Goal: Communication & Community: Answer question/provide support

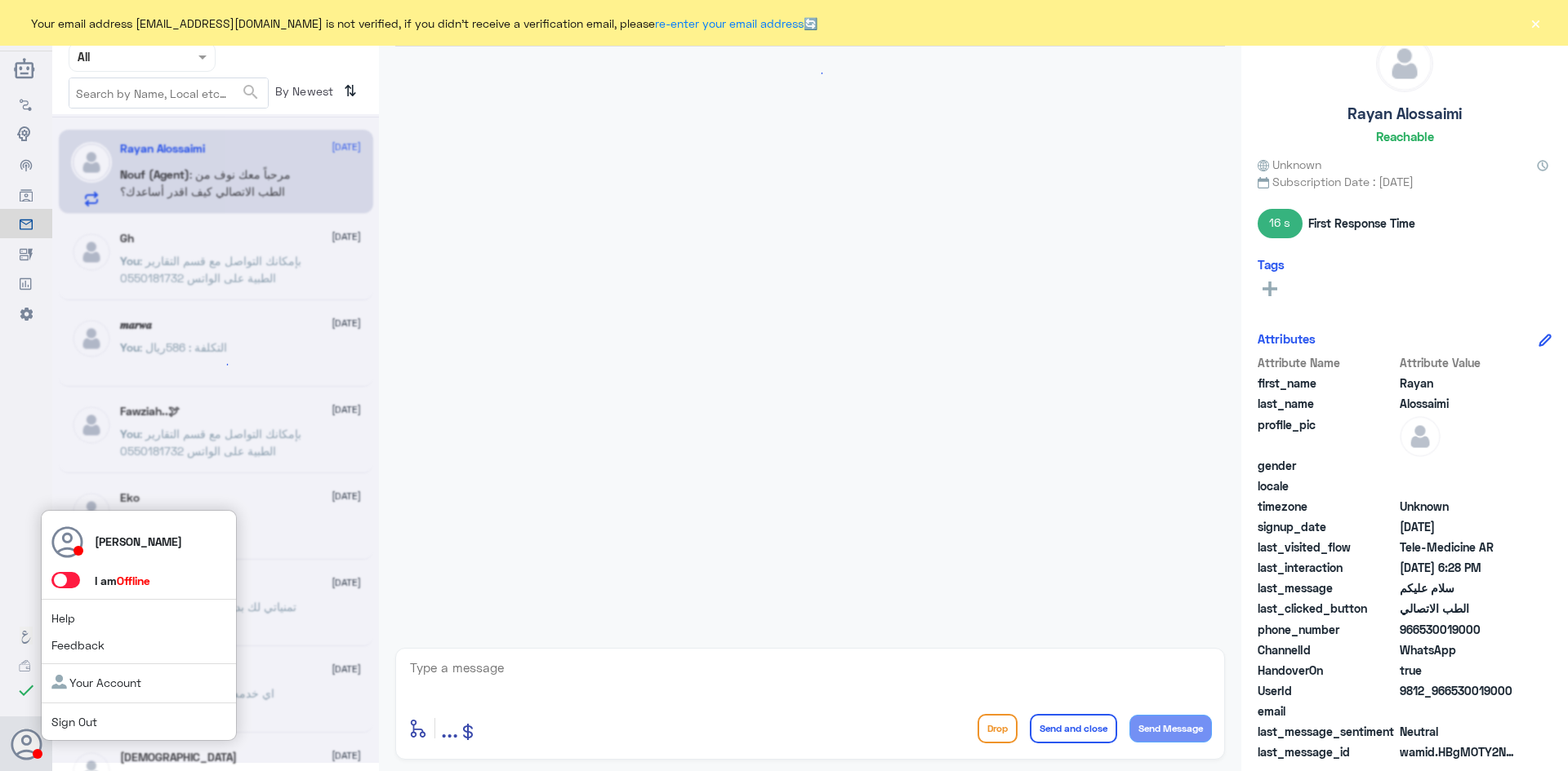
scroll to position [21, 0]
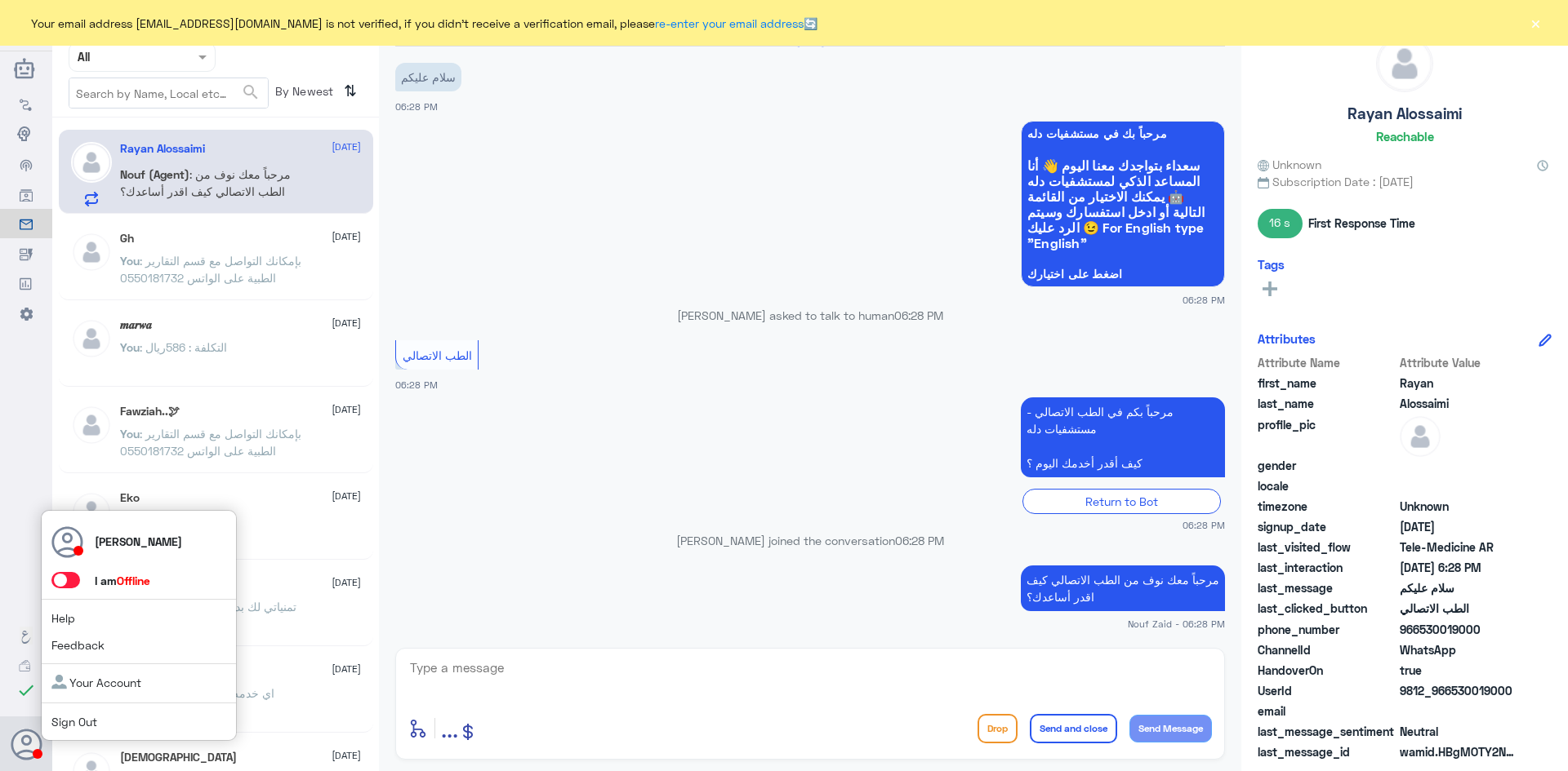
click at [70, 585] on span at bounding box center [66, 580] width 29 height 16
click at [0, 0] on input "checkbox" at bounding box center [0, 0] width 0 height 0
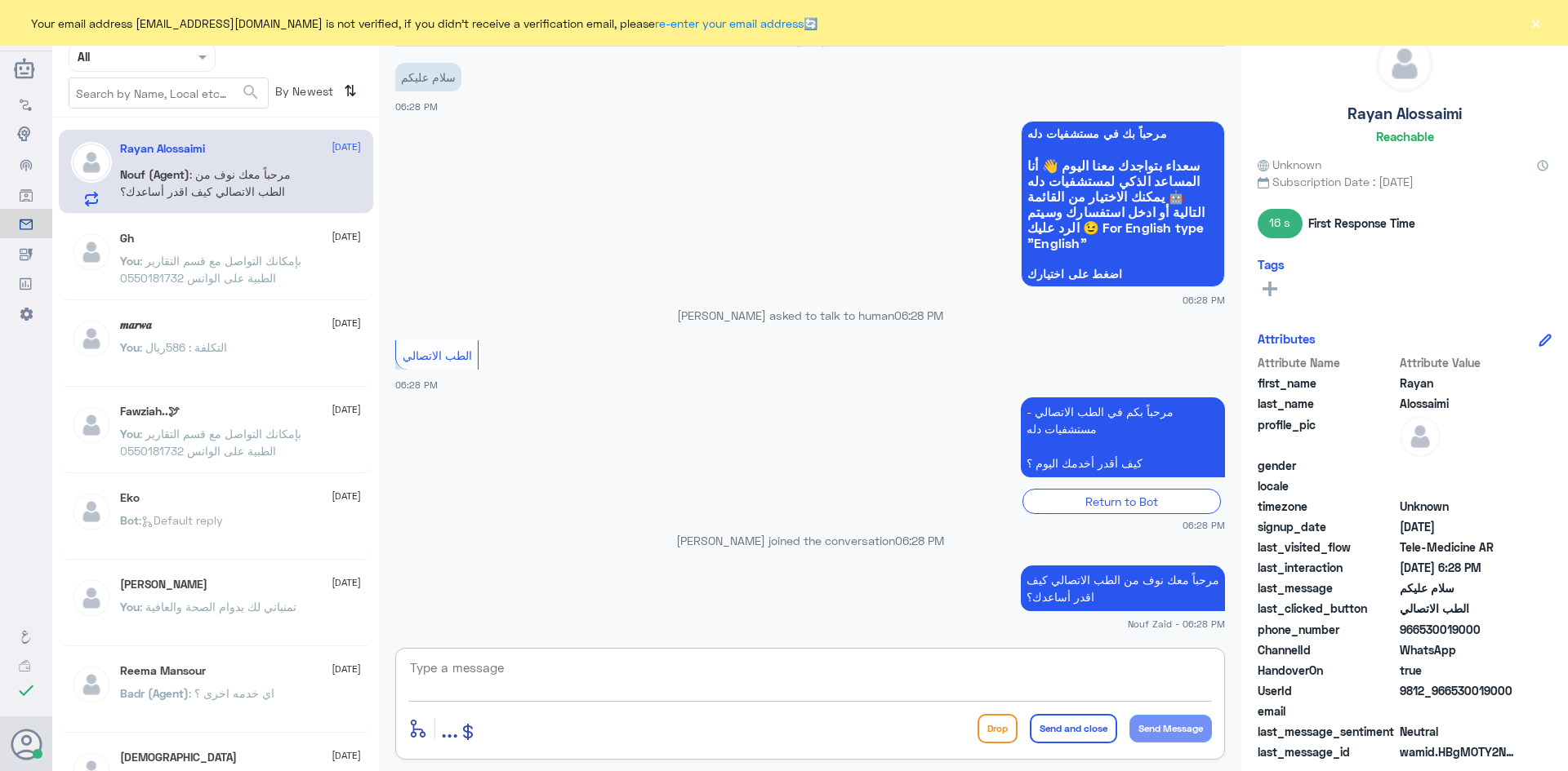
click at [515, 668] on textarea at bounding box center [810, 676] width 803 height 40
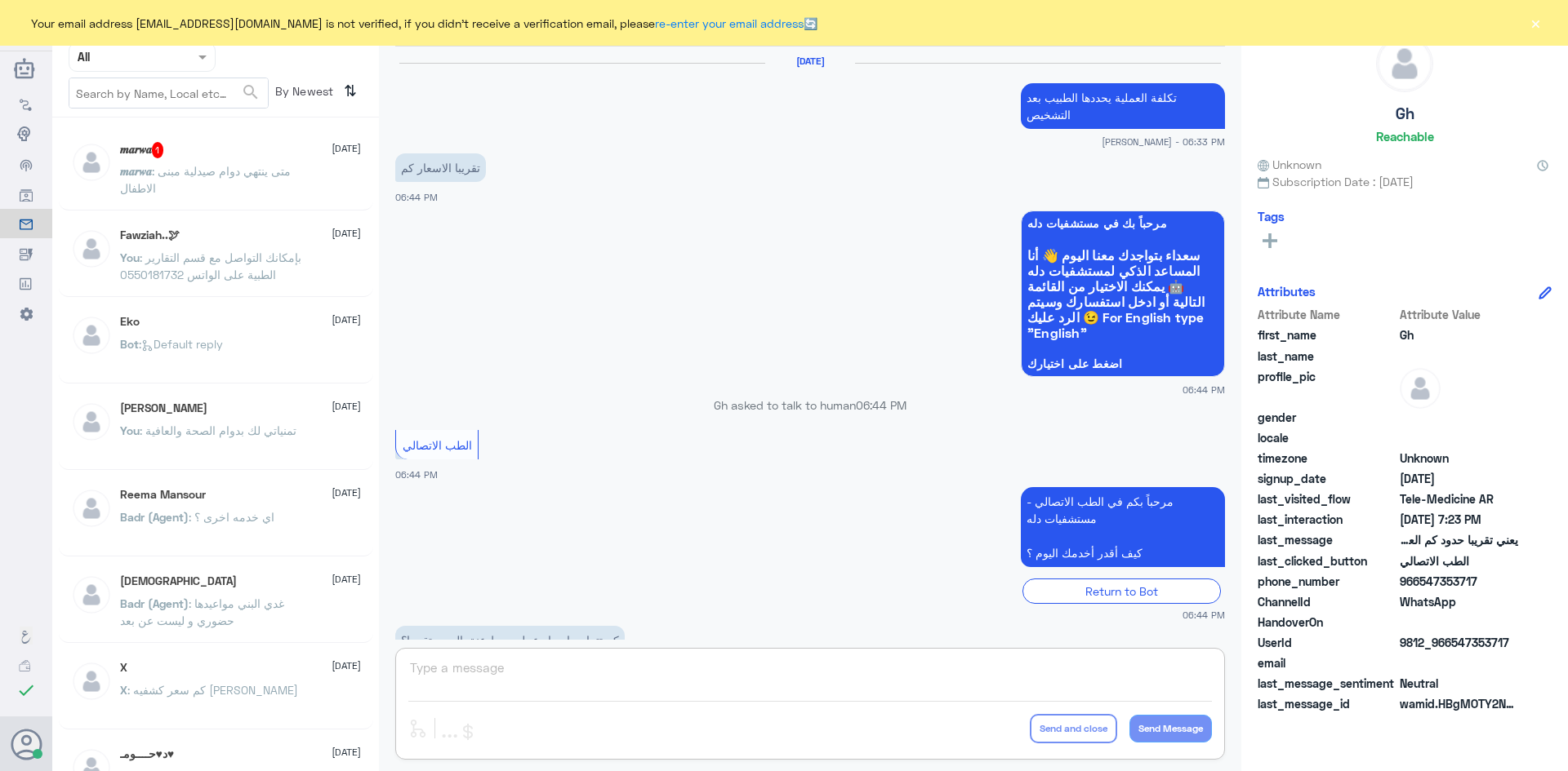
scroll to position [695, 0]
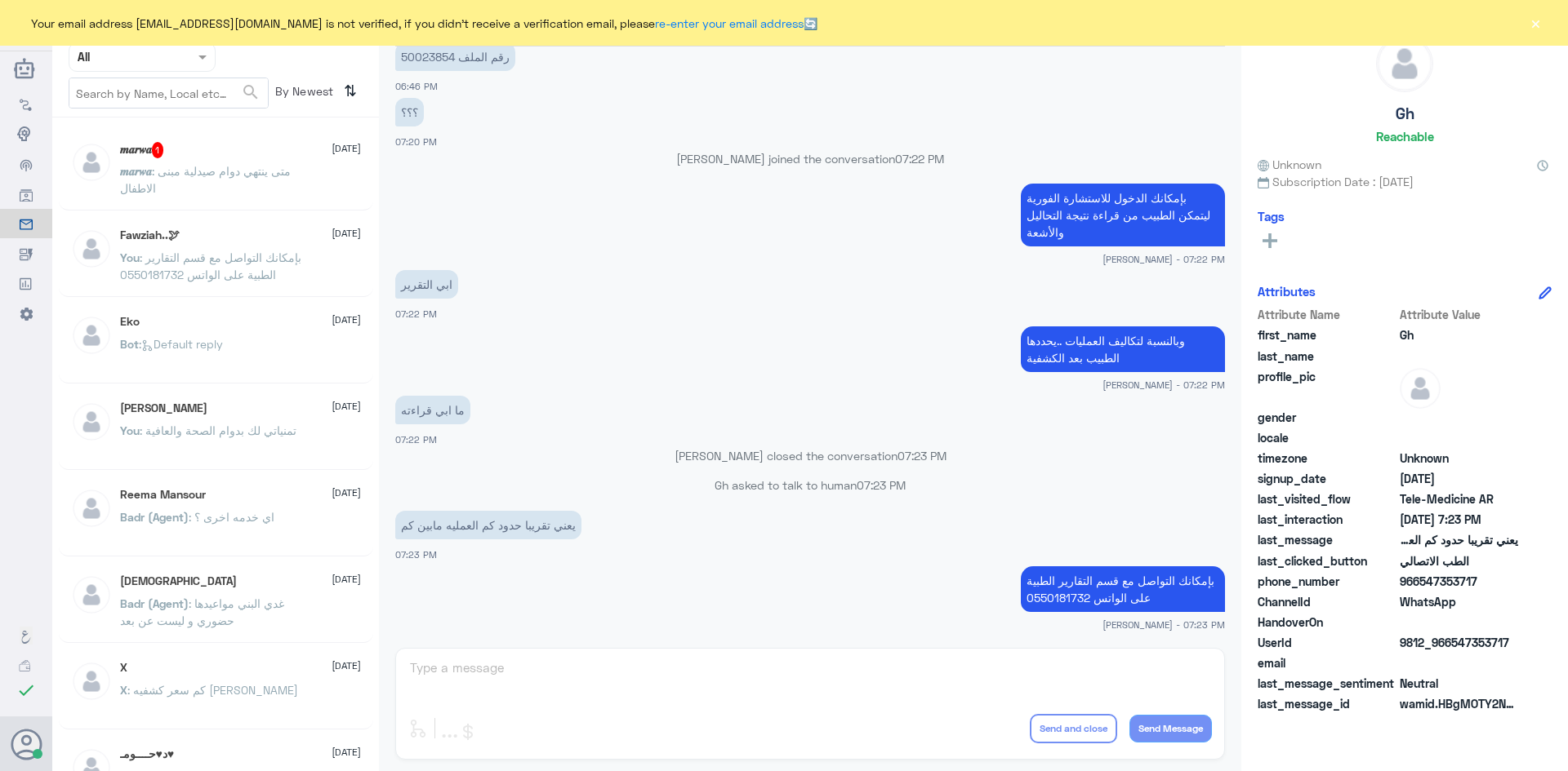
click at [276, 159] on div "𝒎𝒂𝒓𝒘𝒂 1 [DATE] 𝒎𝒂𝒓𝒘𝒂 : متى ينتهي دوام صيدلية مبنى الاطفال" at bounding box center [240, 172] width 241 height 61
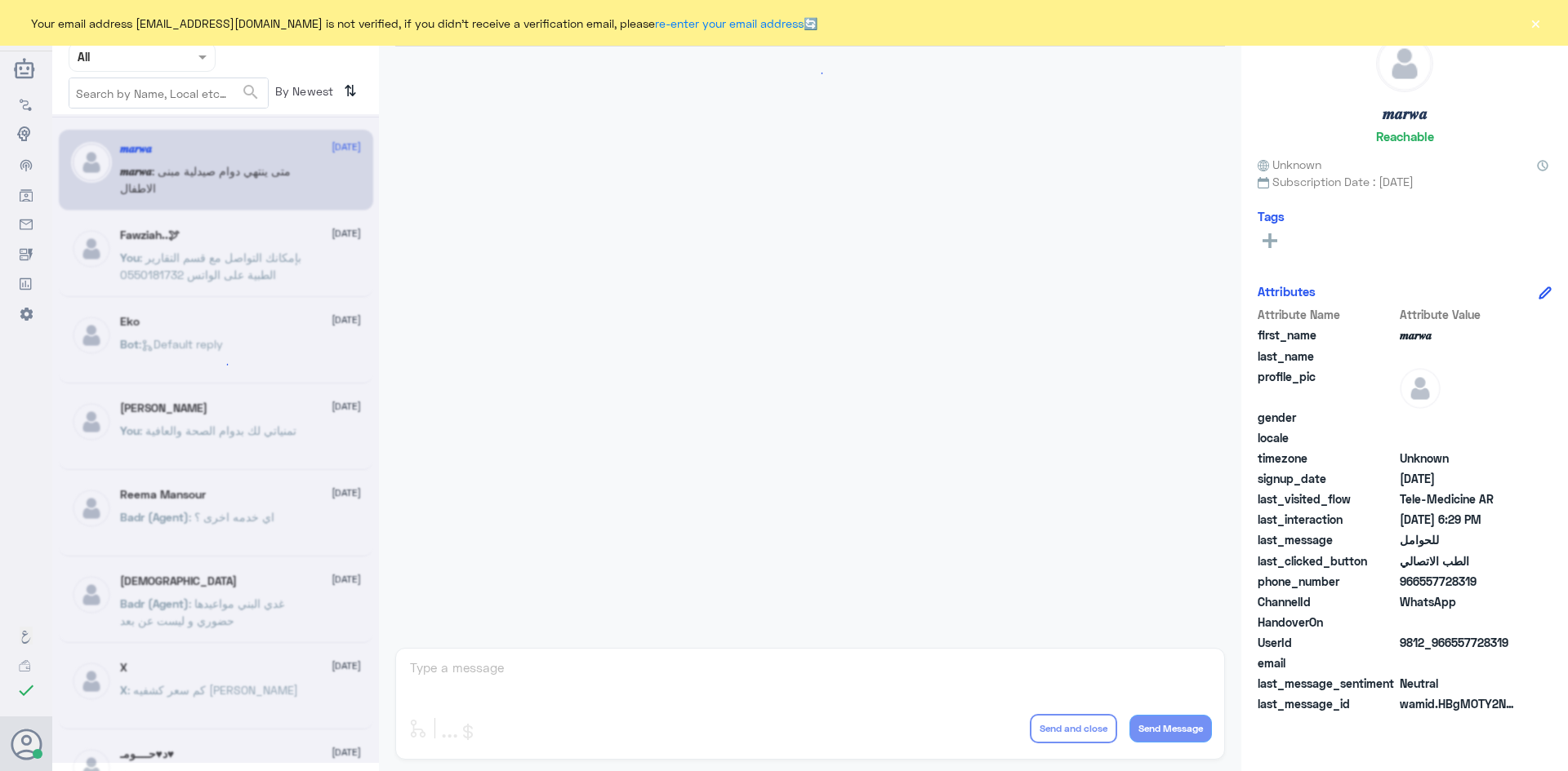
scroll to position [825, 0]
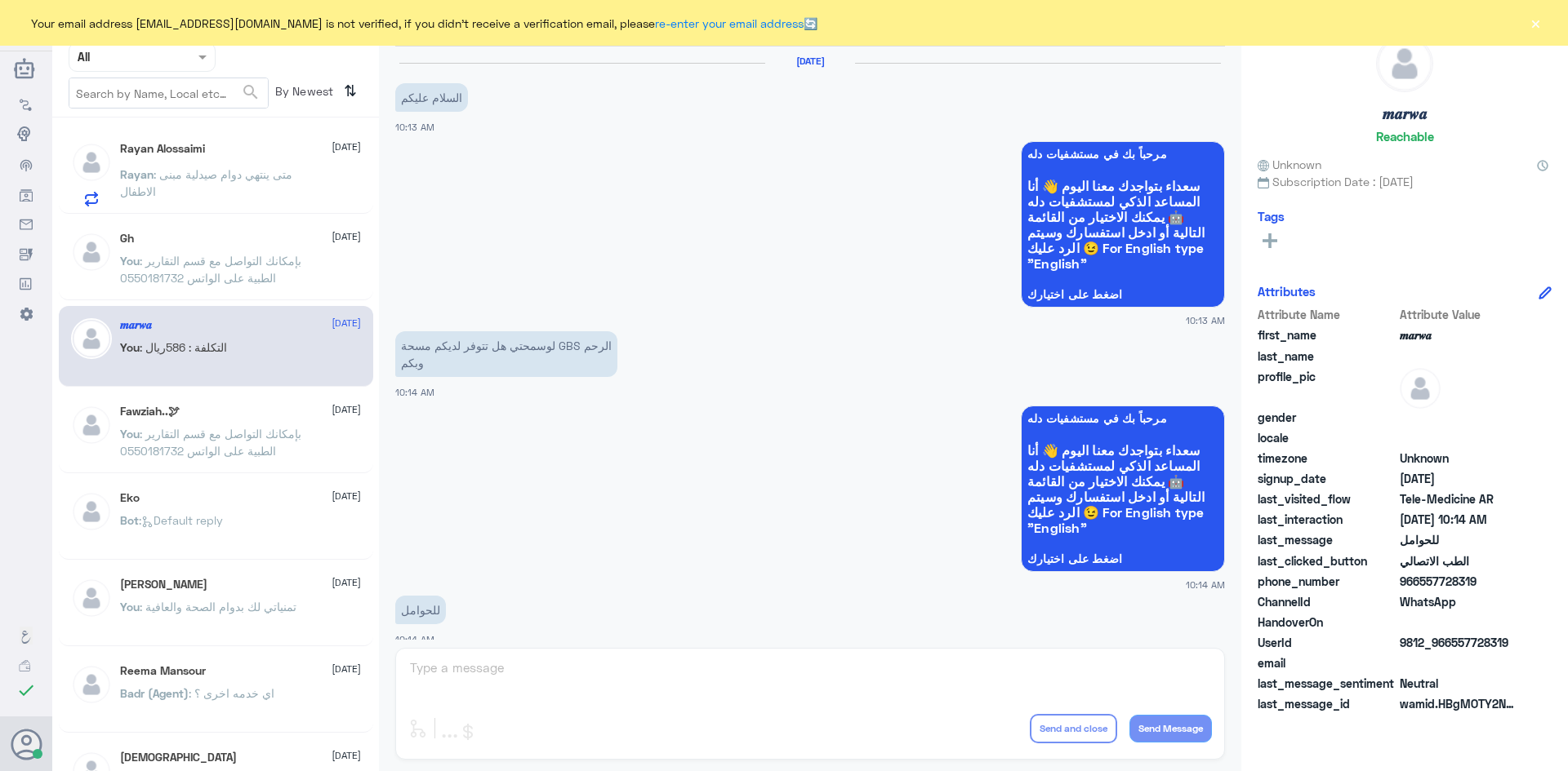
scroll to position [825, 0]
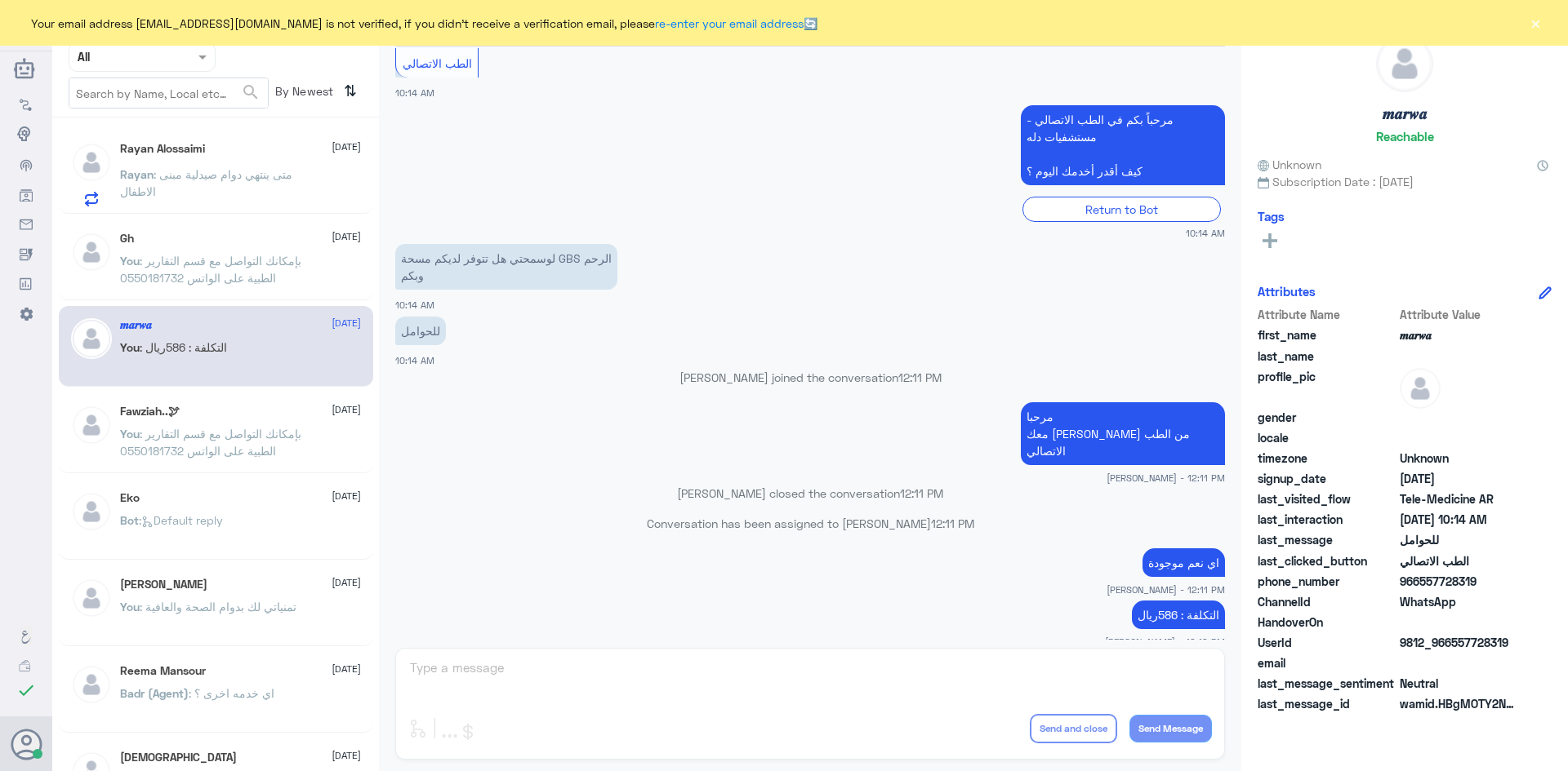
click at [348, 285] on div "You : بإمكانك التواصل مع قسم التقارير الطبية على الواتس 0550181732" at bounding box center [240, 274] width 241 height 36
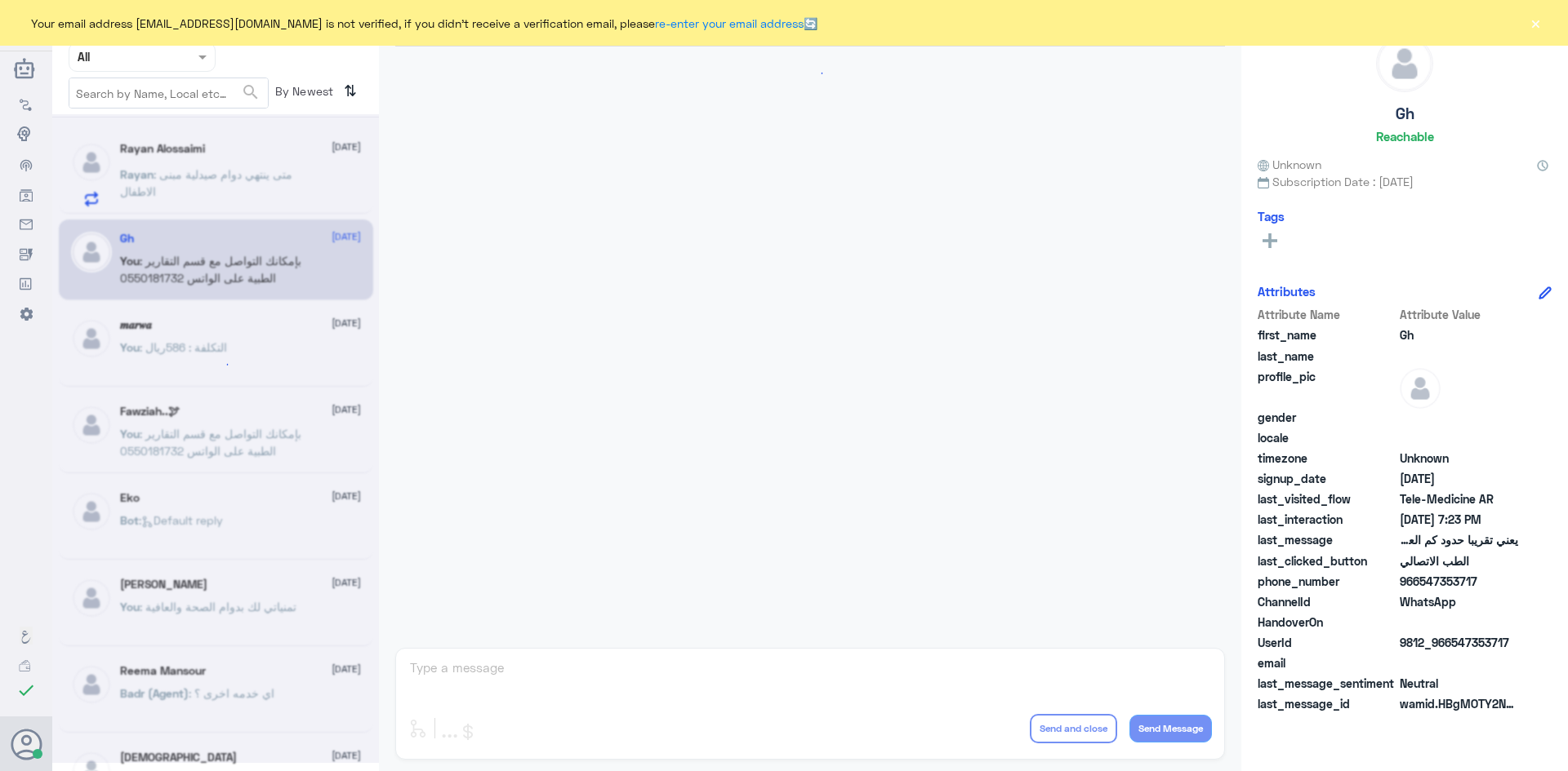
scroll to position [695, 0]
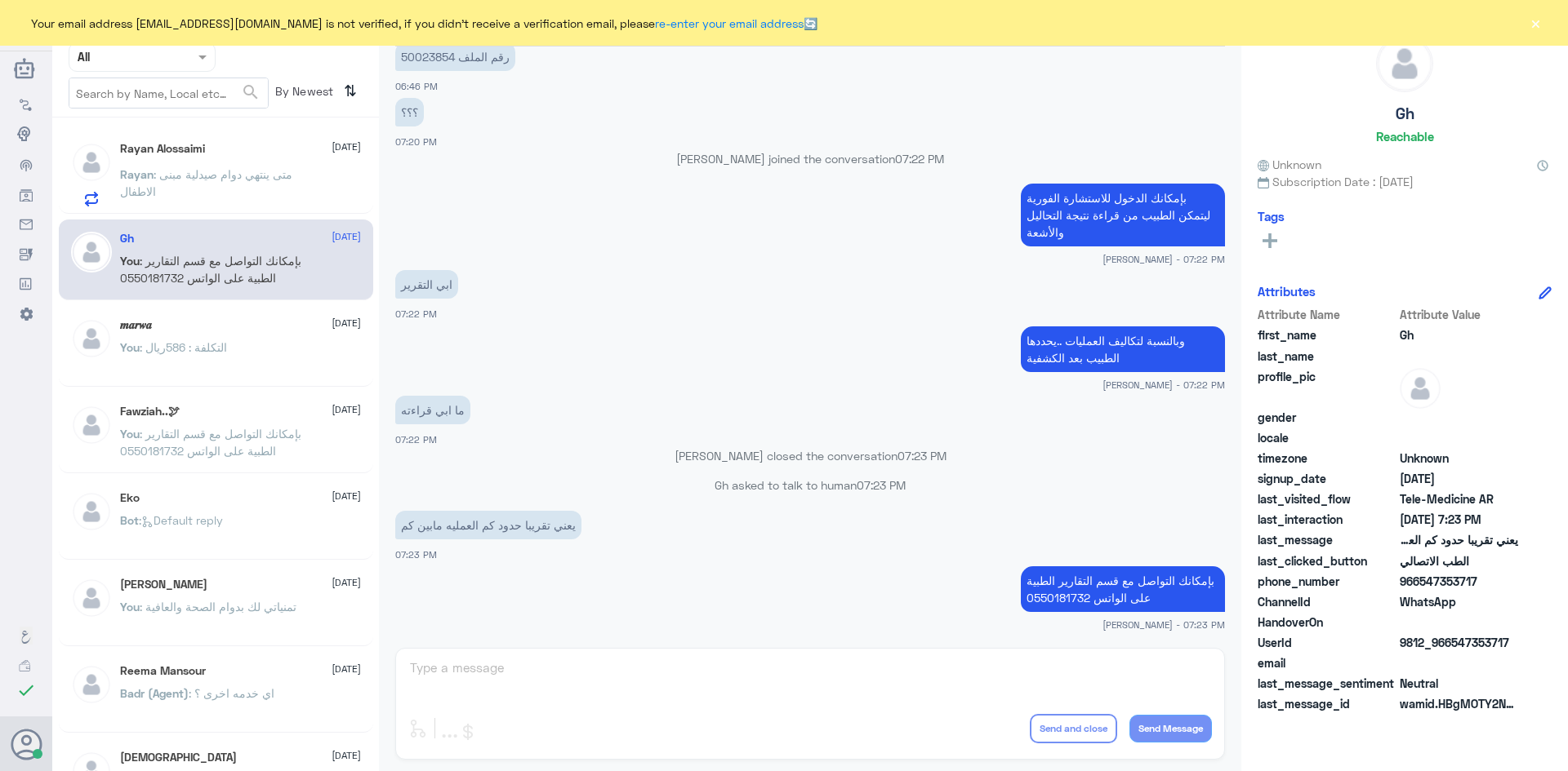
click at [1531, 22] on button "×" at bounding box center [1534, 22] width 16 height 16
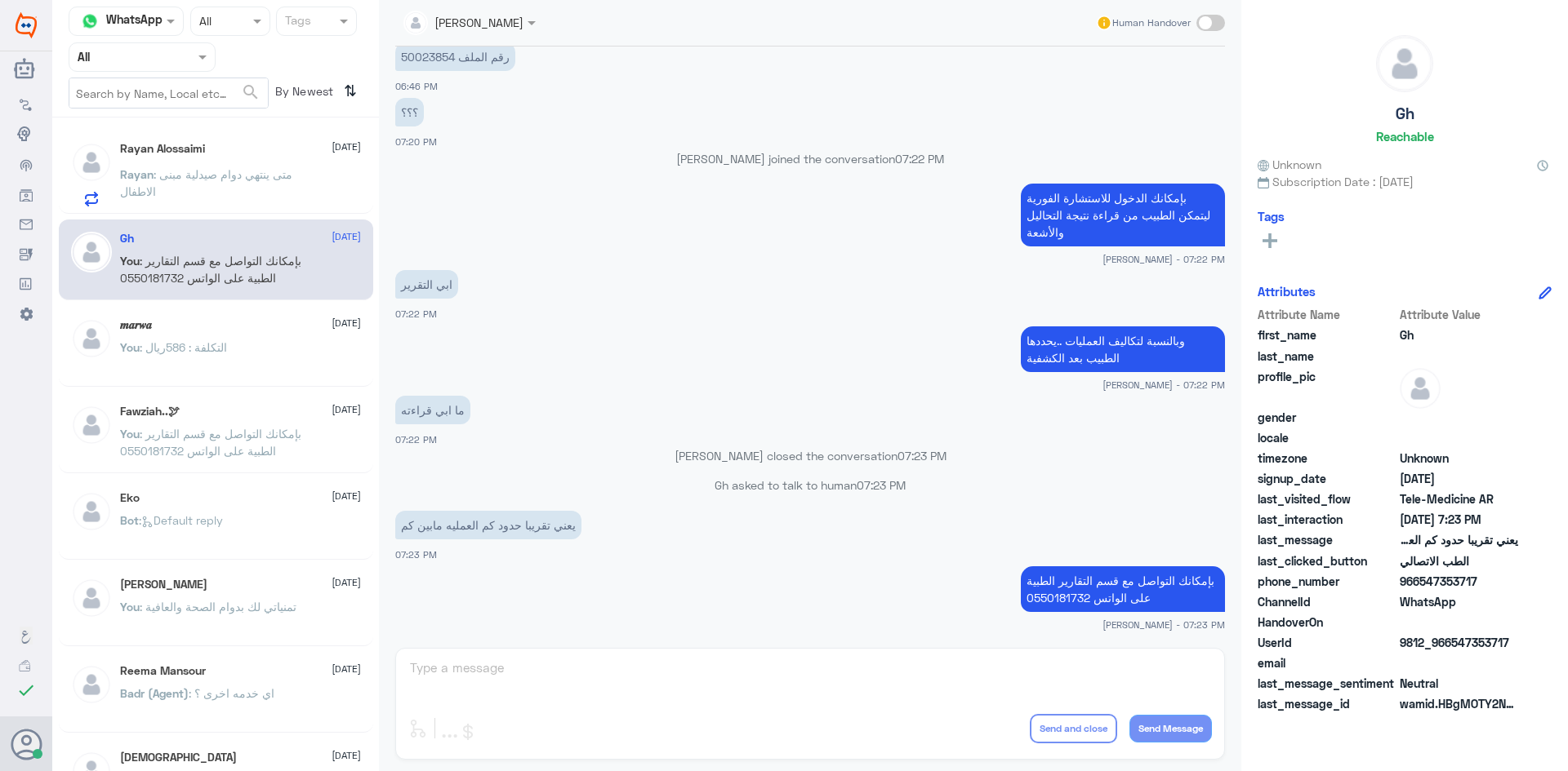
click at [198, 161] on div "Rayan Alossaimi 28 September Rayan : متى ينتهي دوام صيدلية مبنى الاطفال" at bounding box center [240, 174] width 241 height 65
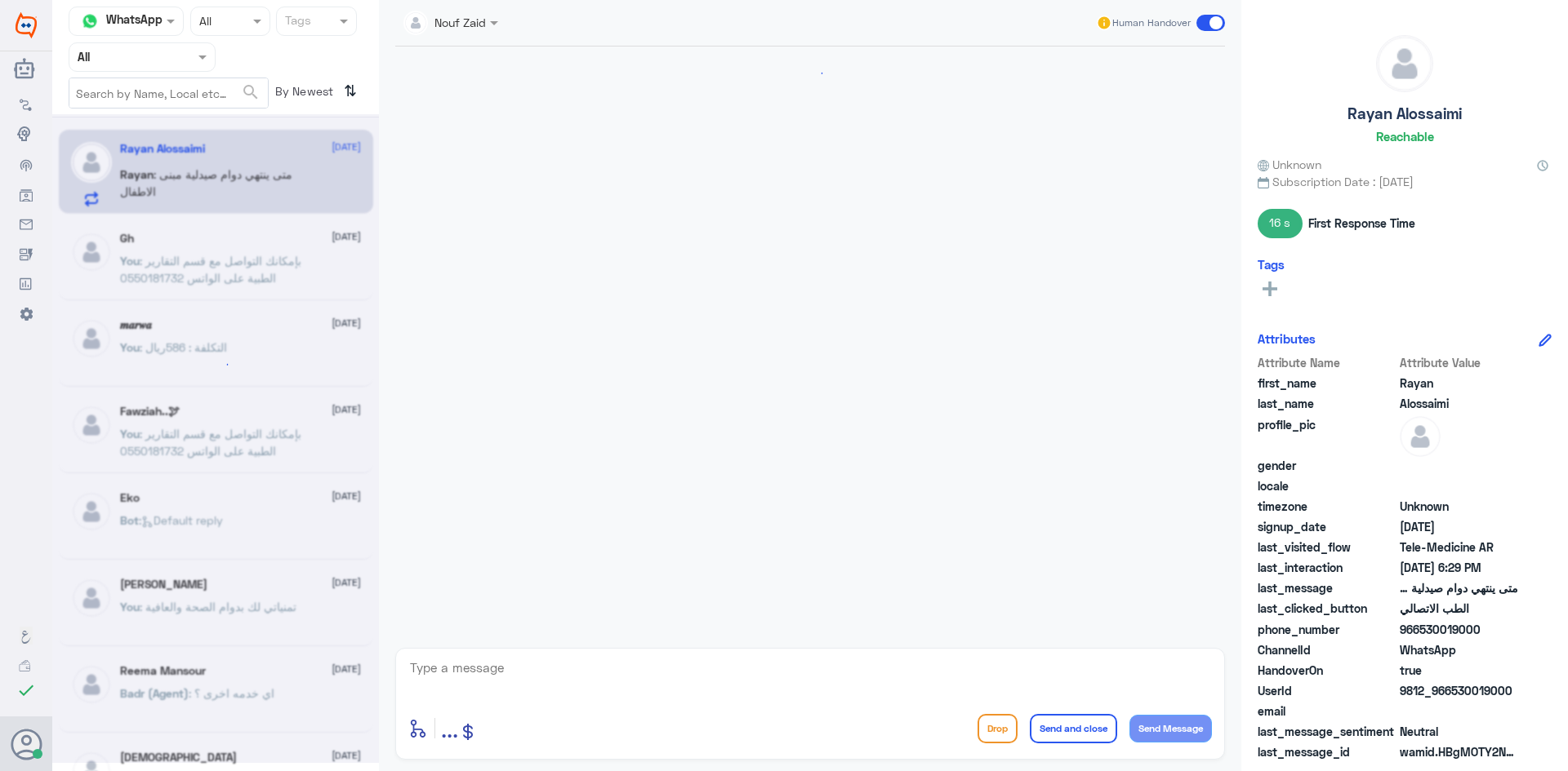
scroll to position [76, 0]
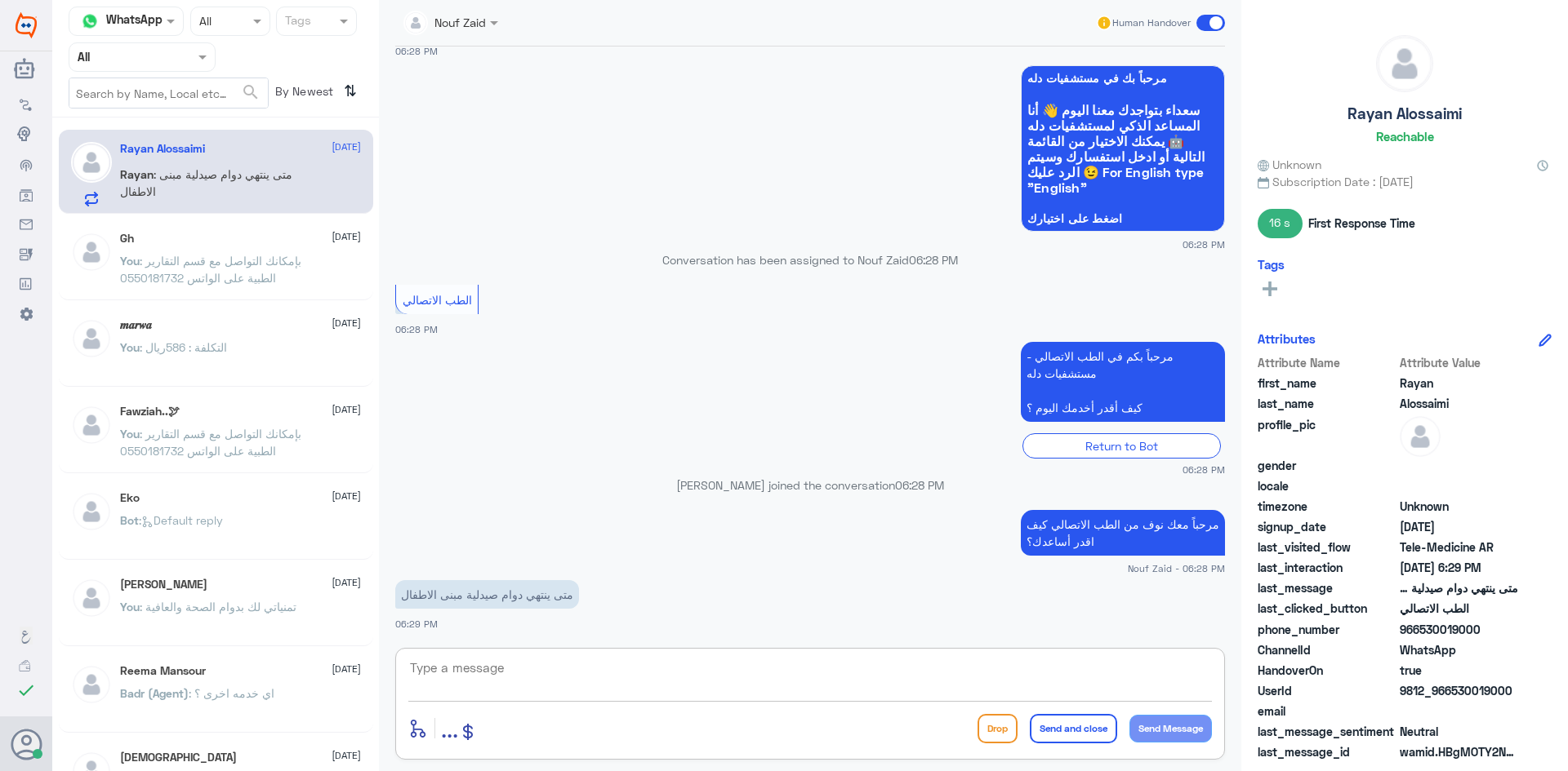
click at [596, 683] on textarea at bounding box center [810, 676] width 803 height 40
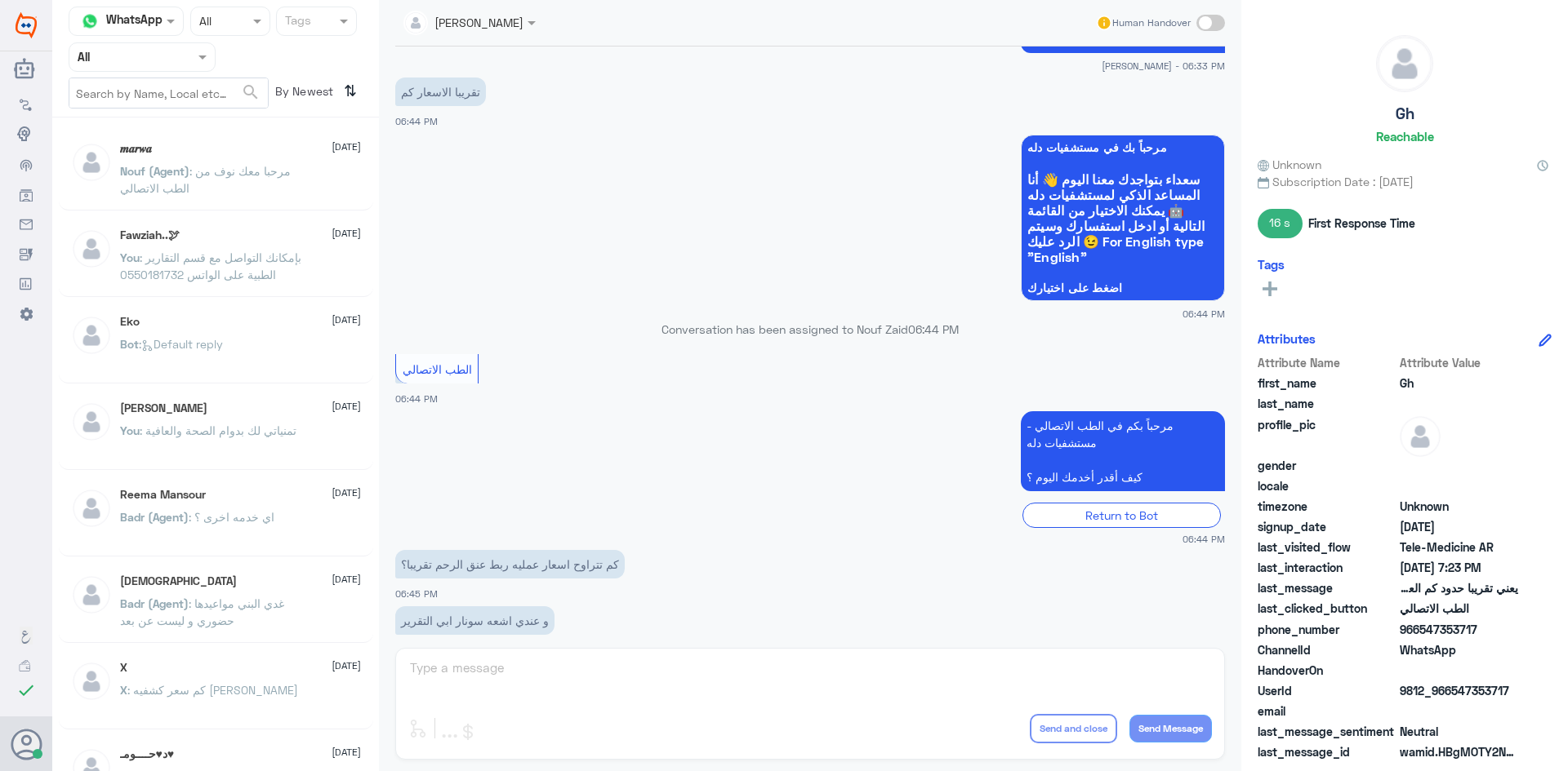
scroll to position [695, 0]
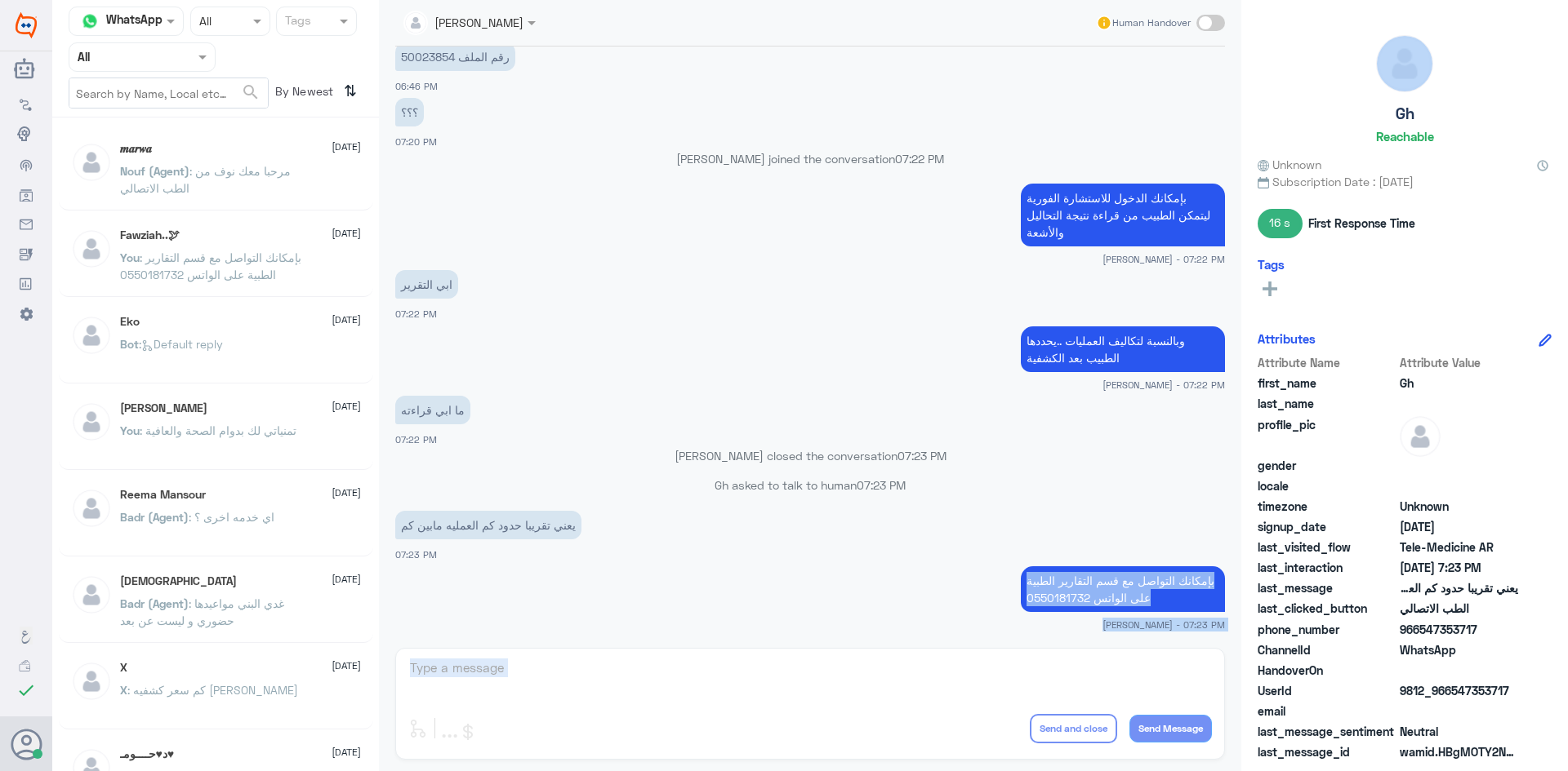
click at [720, 771] on html "Dallah Hospitals Flow Builder Conversational Skills Broadcast Audience Inbox Gr…" at bounding box center [784, 386] width 1568 height 771
click at [970, 681] on div "عبدالكريم الموسى Human Handover 18 Sep 2025 تكلفة العملية يحددها الطبيب بعد الت…" at bounding box center [810, 388] width 862 height 777
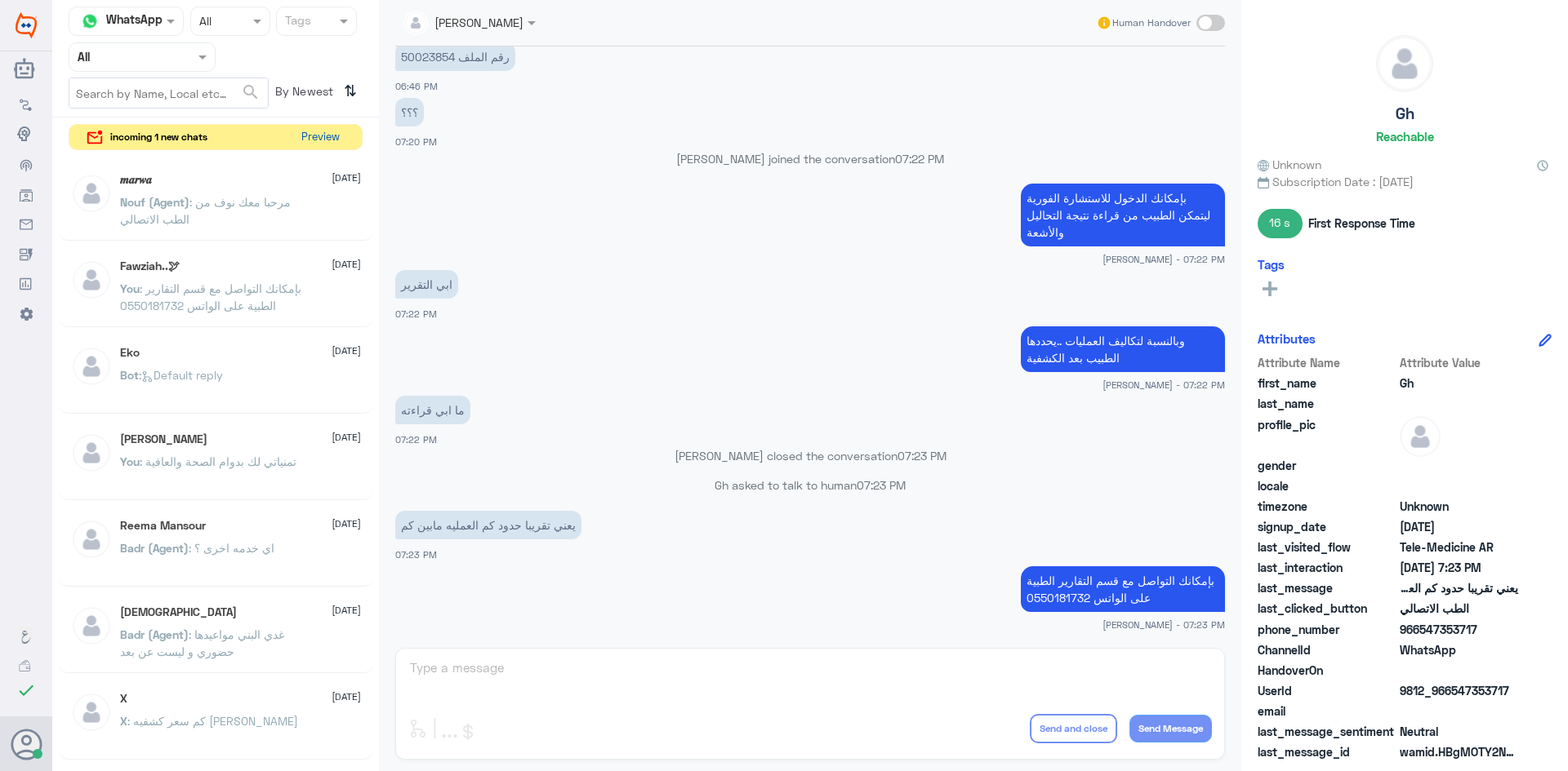
click at [341, 138] on button "Preview" at bounding box center [320, 137] width 51 height 25
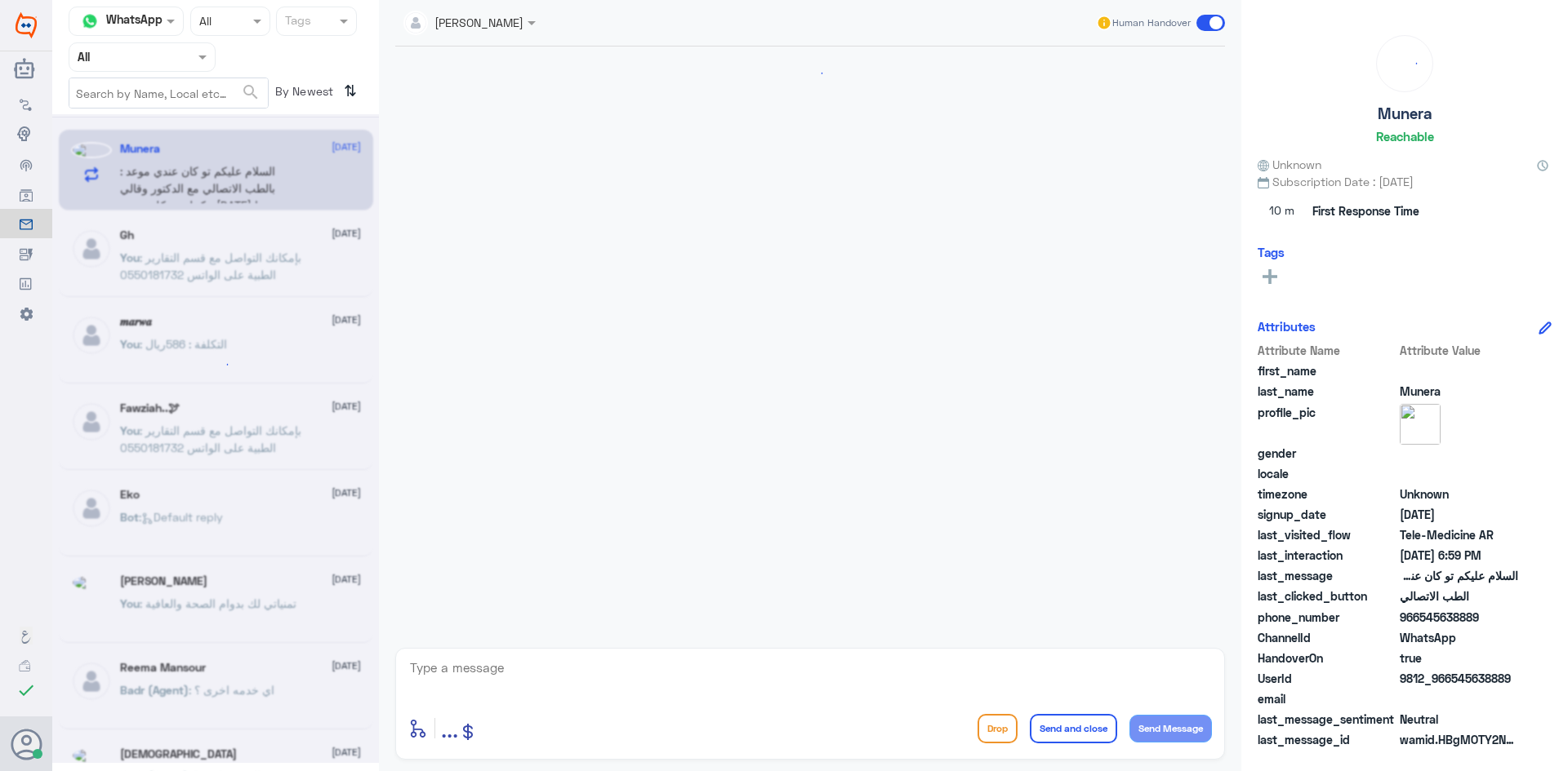
scroll to position [926, 0]
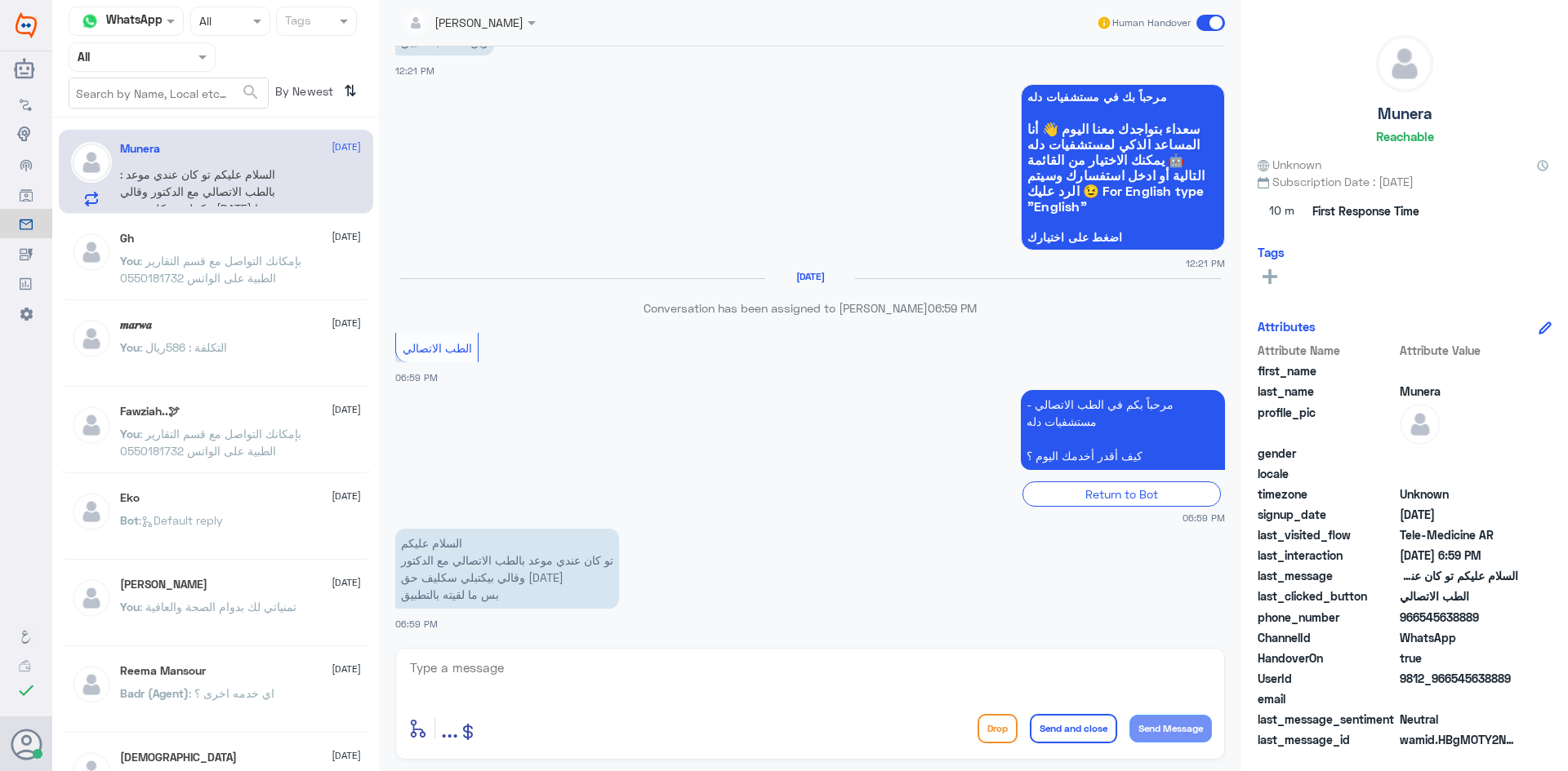
click at [578, 681] on textarea at bounding box center [810, 676] width 803 height 40
paste textarea "مرحبا معك عبدالكريم من الطب الاتصالي"
type textarea "مرحبا معك عبدالكريم من الطب الاتصالي"
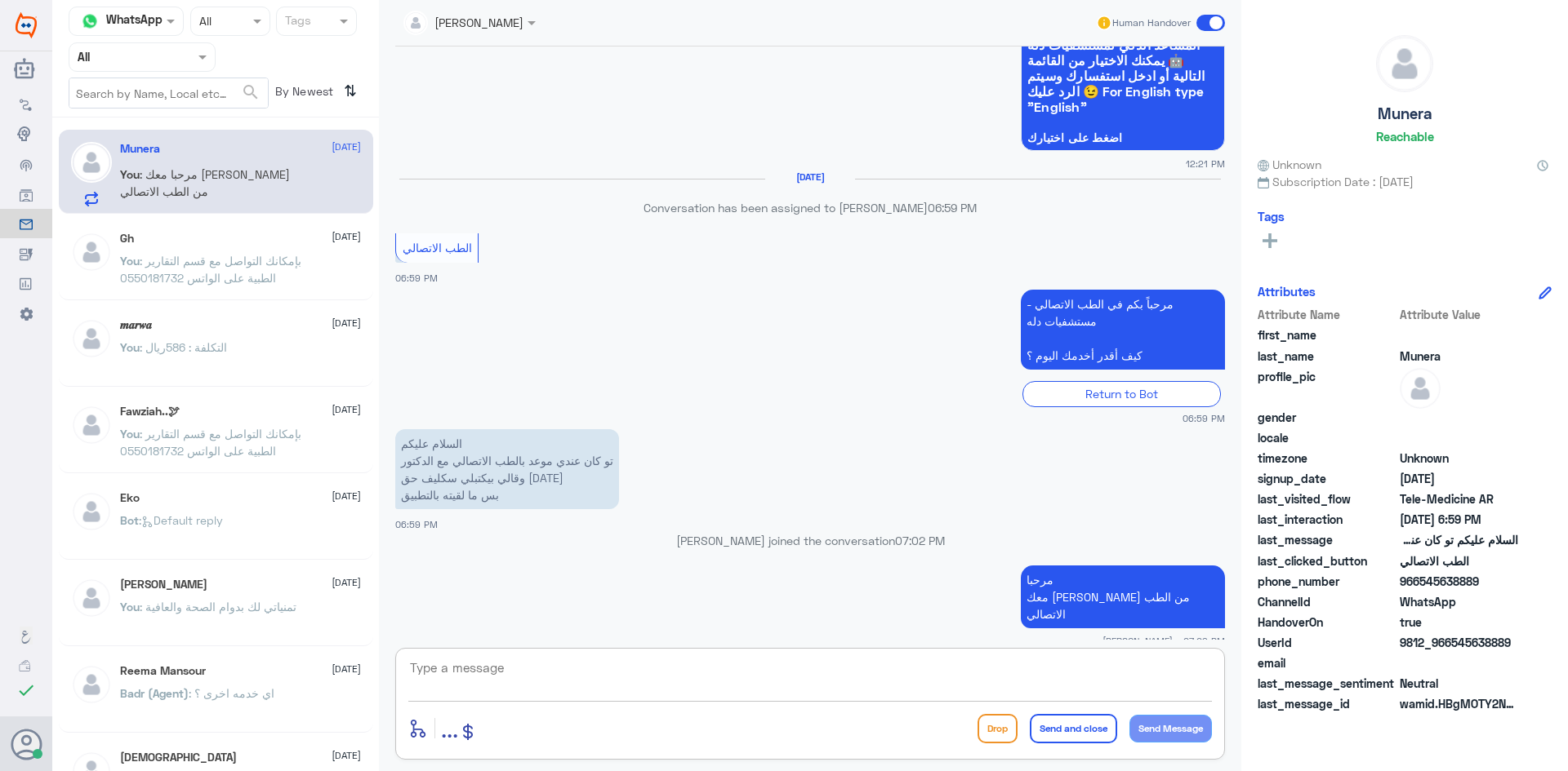
click at [918, 662] on textarea at bounding box center [810, 676] width 803 height 40
paste textarea "بإمكانك التواصل مع قسم التقارير الطبية على الواتس 0550181732"
type textarea "بإمكانك التواصل مع قسم التقارير الطبية على الواتس 0550181732"
click at [1048, 723] on button "Send and close" at bounding box center [1073, 728] width 87 height 29
